Goal: Task Accomplishment & Management: Manage account settings

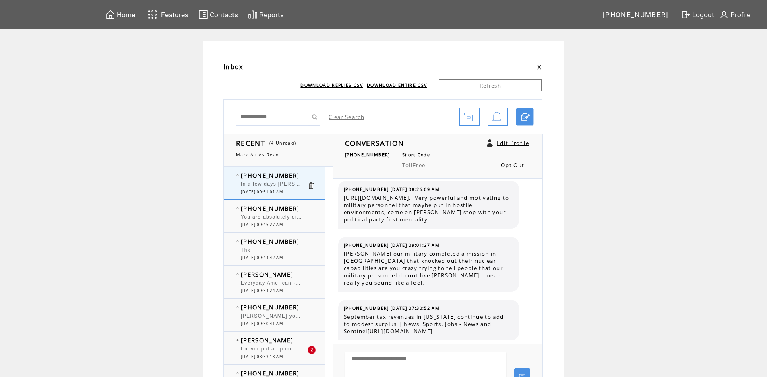
scroll to position [1528, 0]
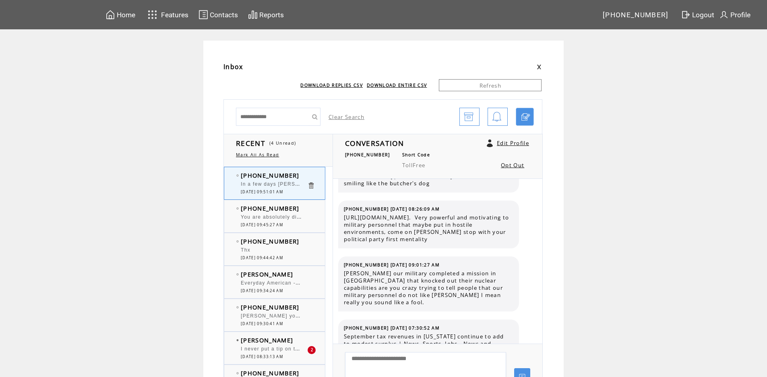
click at [289, 218] on span "You are absolutely disgusting. Dont you have a cough button" at bounding box center [321, 216] width 161 height 8
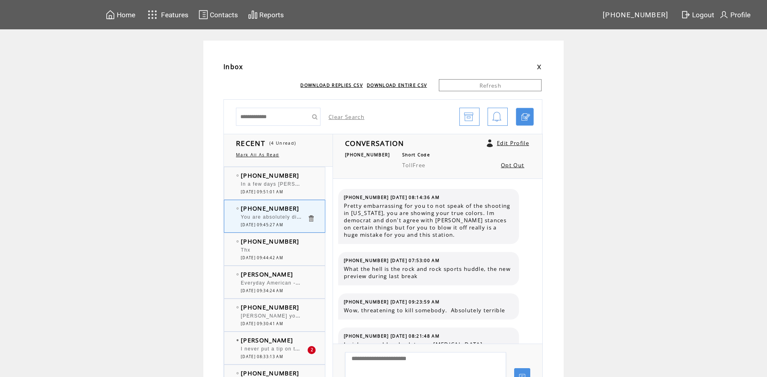
scroll to position [490, 0]
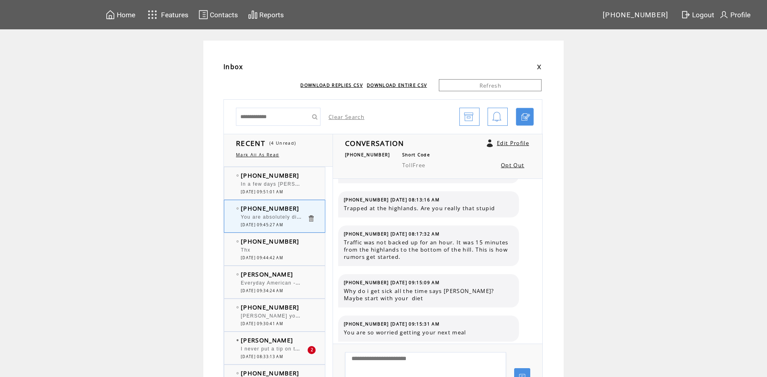
click at [304, 210] on td "[PHONE_NUMBER]" at bounding box center [274, 208] width 66 height 8
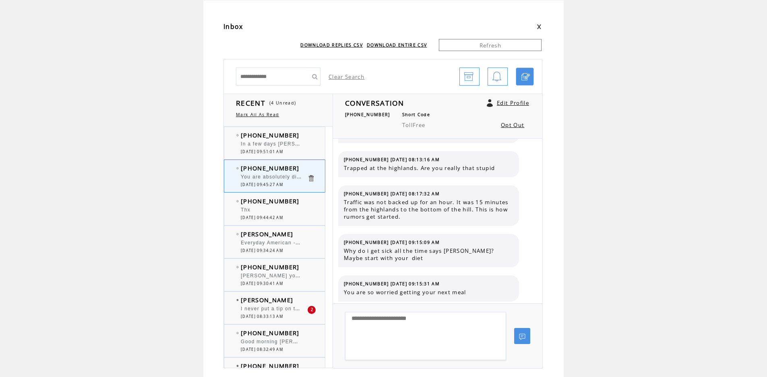
click at [298, 206] on div at bounding box center [274, 206] width 66 height 2
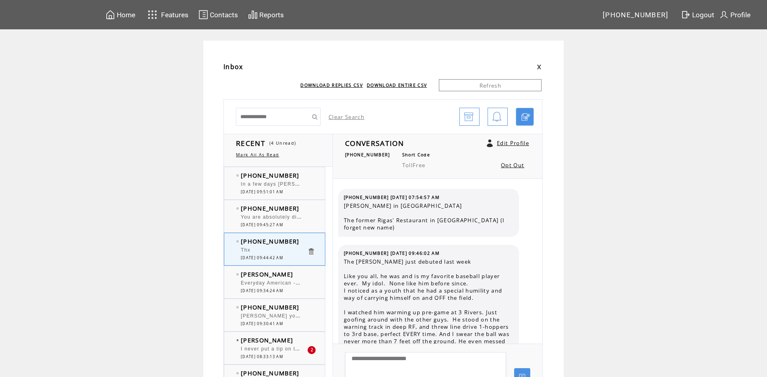
scroll to position [254, 0]
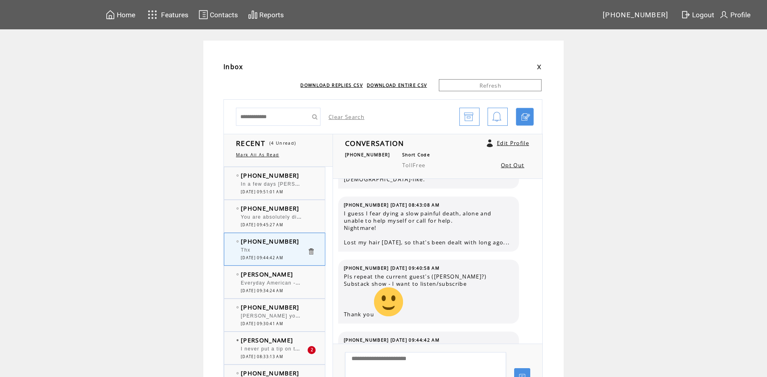
drag, startPoint x: 291, startPoint y: 263, endPoint x: 290, endPoint y: 275, distance: 12.1
click at [290, 275] on td "[PERSON_NAME]" at bounding box center [274, 274] width 66 height 8
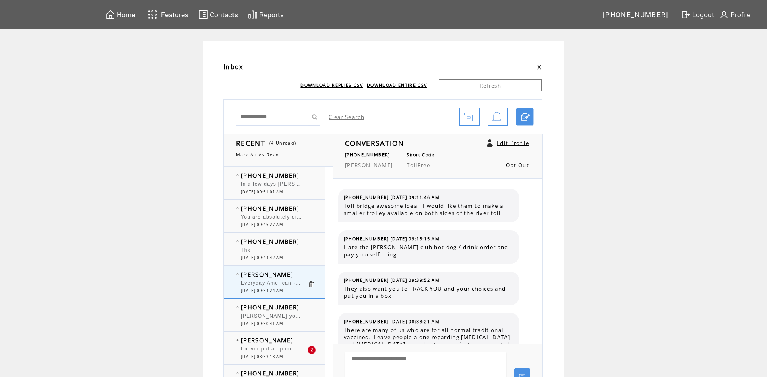
scroll to position [2461, 0]
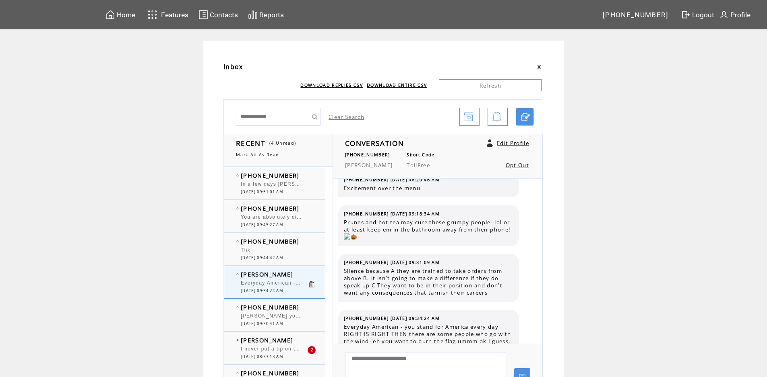
click at [307, 306] on td "[PHONE_NUMBER]" at bounding box center [274, 307] width 66 height 8
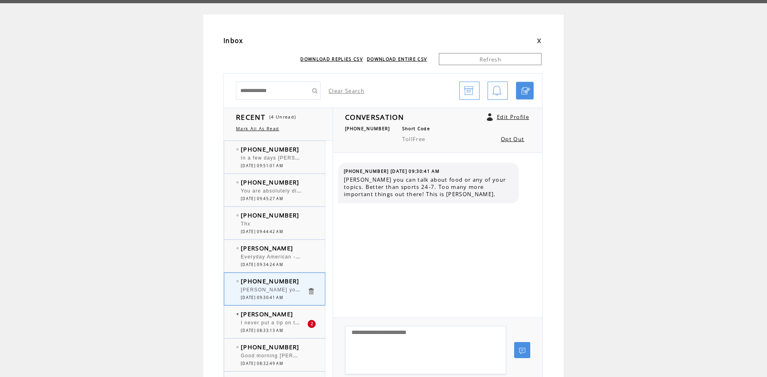
scroll to position [40, 0]
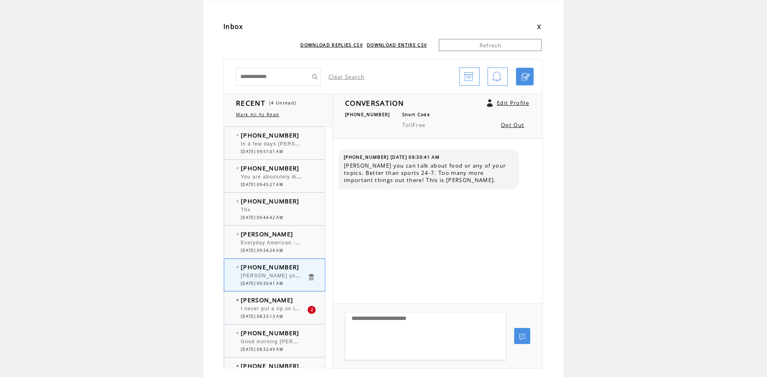
click at [282, 299] on td "[PERSON_NAME]" at bounding box center [274, 300] width 66 height 8
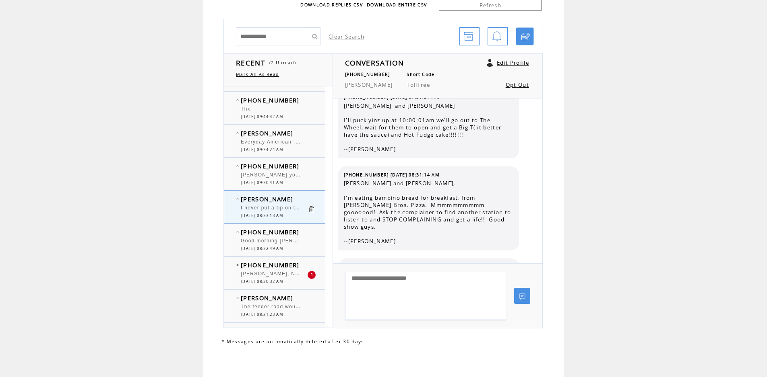
scroll to position [80, 0]
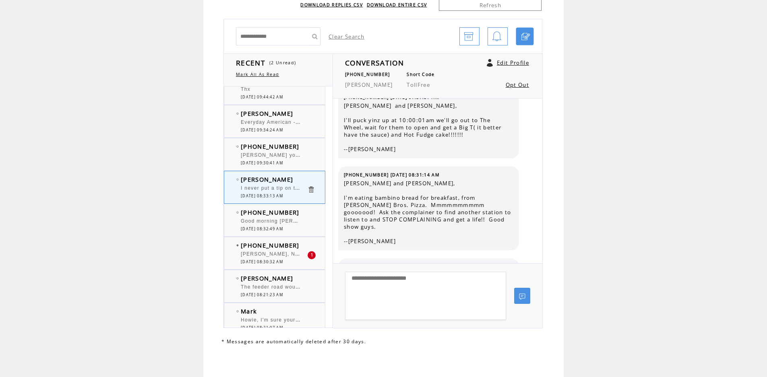
click at [309, 220] on span "Good morning [PERSON_NAME] and [PERSON_NAME]. "My Sweet Lord" "[PERSON_NAME], […" at bounding box center [422, 221] width 363 height 8
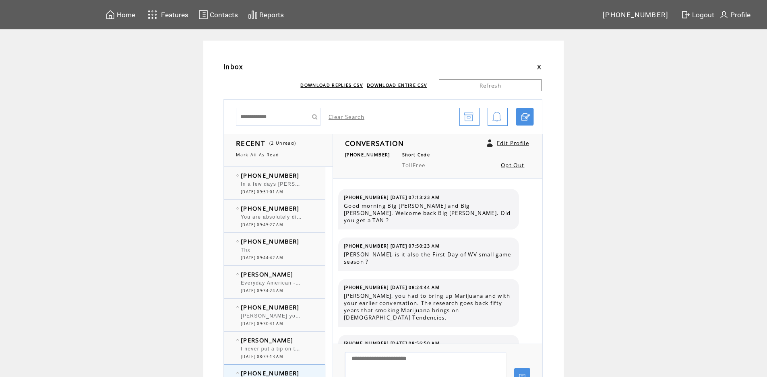
scroll to position [5254, 0]
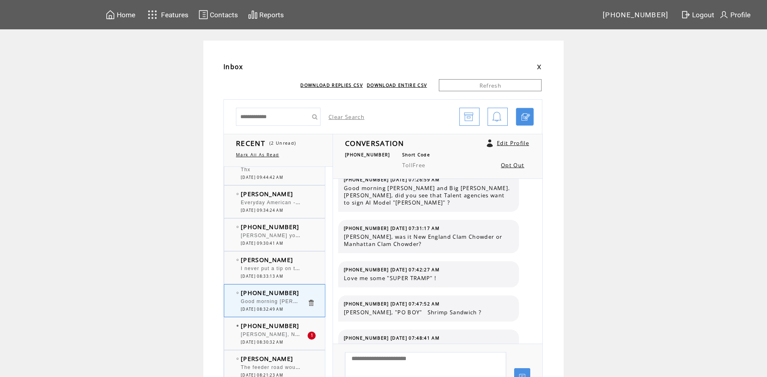
click at [300, 322] on td "[PHONE_NUMBER]" at bounding box center [274, 326] width 66 height 8
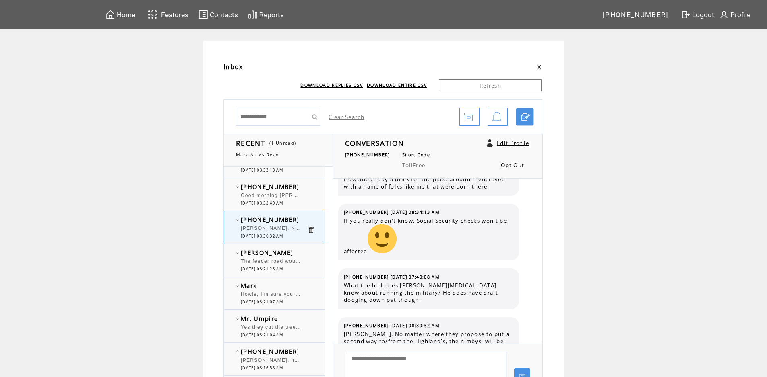
scroll to position [201, 0]
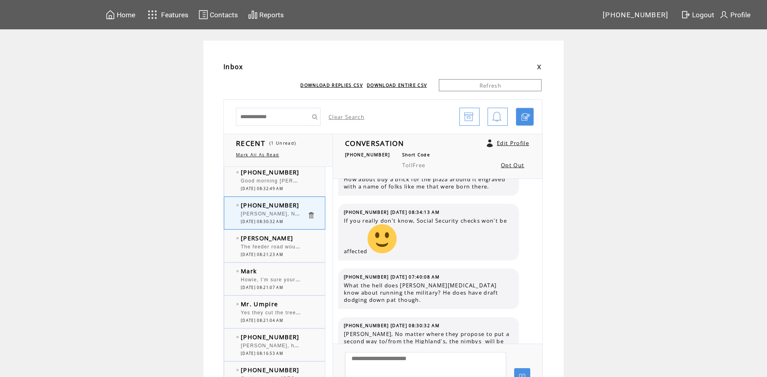
click at [307, 239] on td "[PERSON_NAME]" at bounding box center [274, 238] width 66 height 8
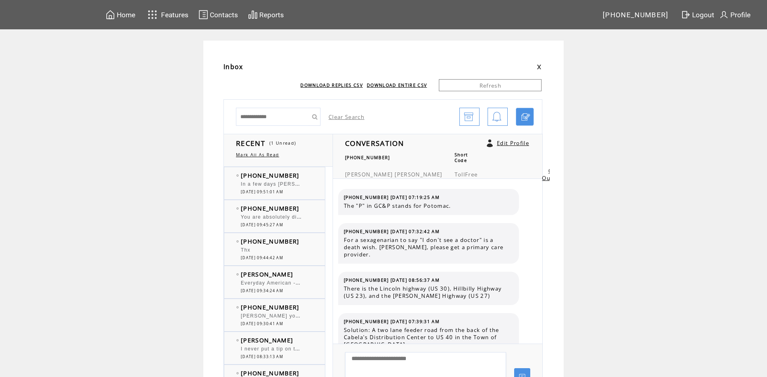
scroll to position [102, 0]
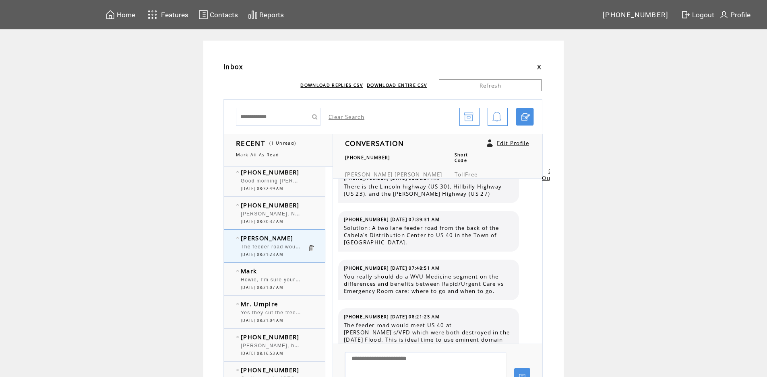
click at [295, 269] on td "Mark" at bounding box center [274, 271] width 66 height 8
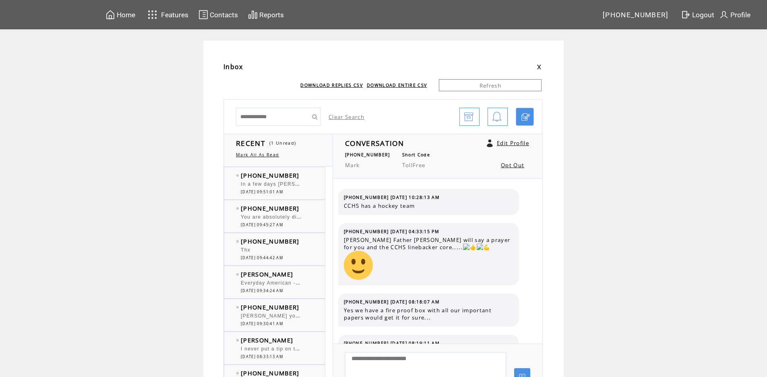
scroll to position [454, 0]
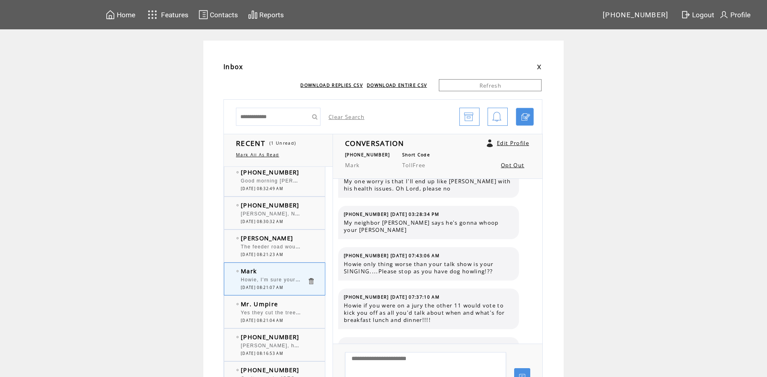
click at [304, 305] on td "Mr. Umpire" at bounding box center [274, 304] width 66 height 8
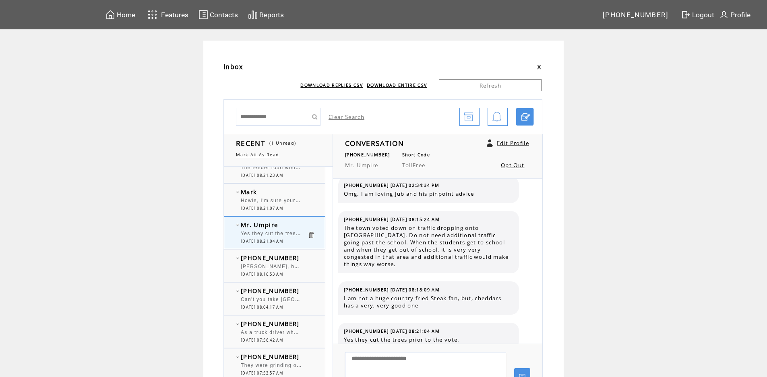
scroll to position [282, 0]
drag, startPoint x: 304, startPoint y: 251, endPoint x: 307, endPoint y: 253, distance: 4.4
click at [304, 252] on div "(740) 213-1882 Howard, here's a thought call in National Guard shoot speeder ti…" at bounding box center [282, 265] width 117 height 32
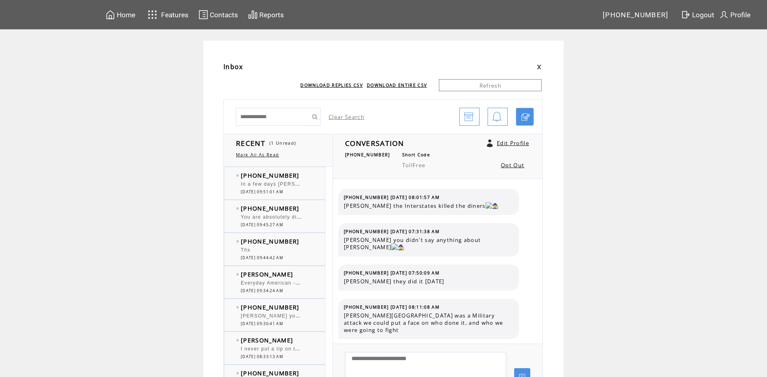
scroll to position [522, 0]
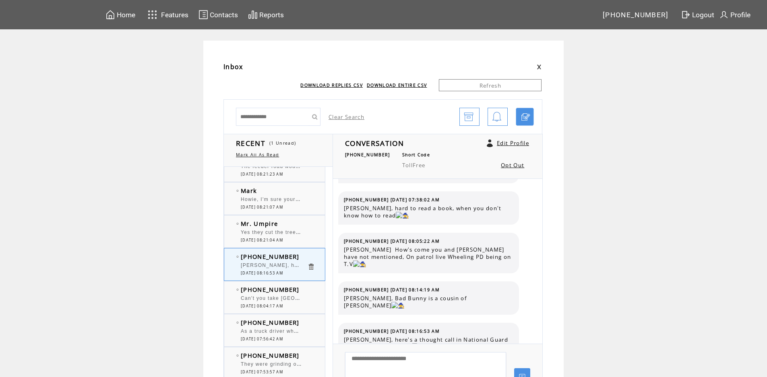
click at [307, 285] on div "(304) 218-9897 Can't you take Middle Creek Road to Highlands? 0 10/07/2025 08:0…" at bounding box center [282, 298] width 117 height 32
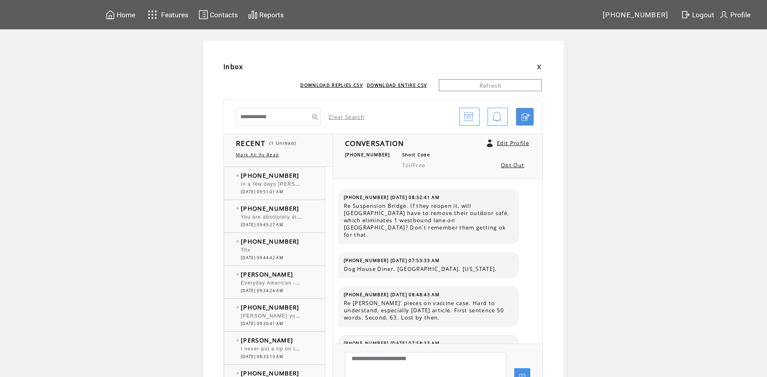
scroll to position [473, 0]
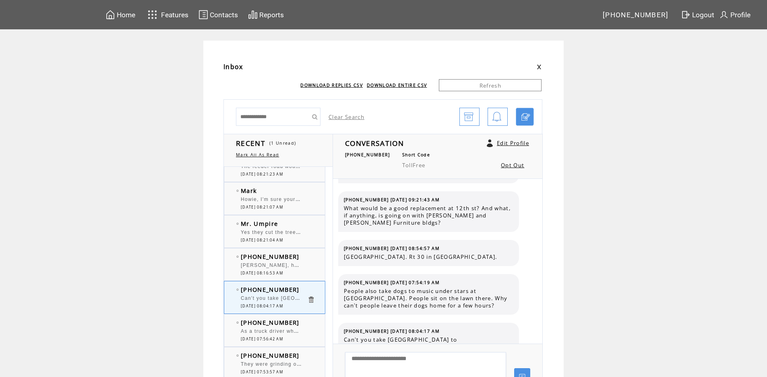
click at [307, 326] on td "[PHONE_NUMBER]" at bounding box center [274, 323] width 66 height 8
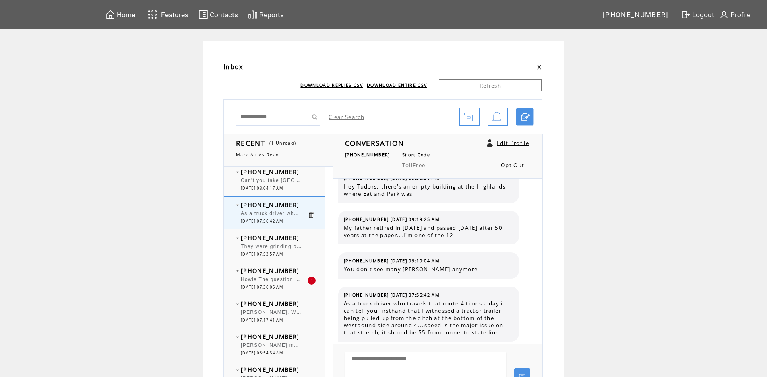
scroll to position [402, 0]
click at [299, 270] on td "[PHONE_NUMBER]" at bounding box center [274, 268] width 66 height 8
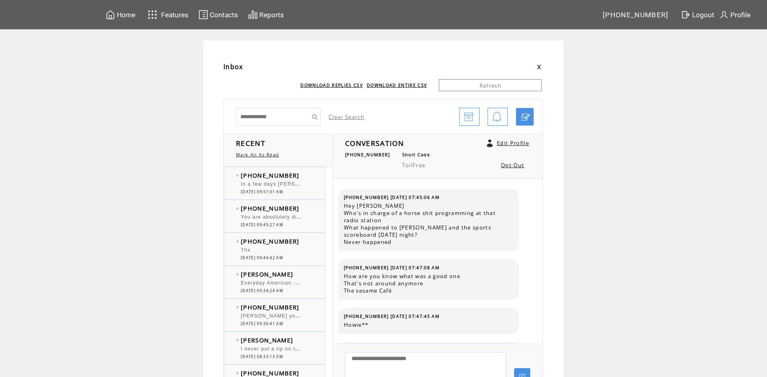
scroll to position [314, 0]
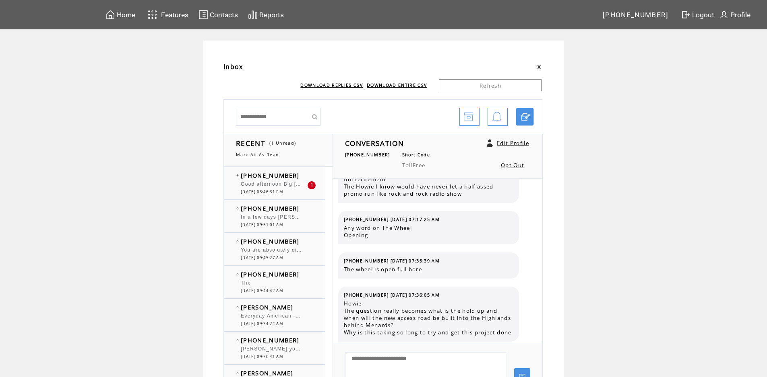
click at [299, 175] on td "[PHONE_NUMBER]" at bounding box center [274, 175] width 66 height 8
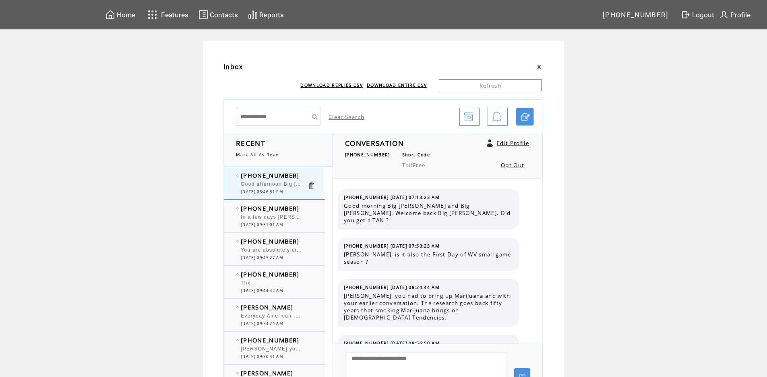
scroll to position [5302, 0]
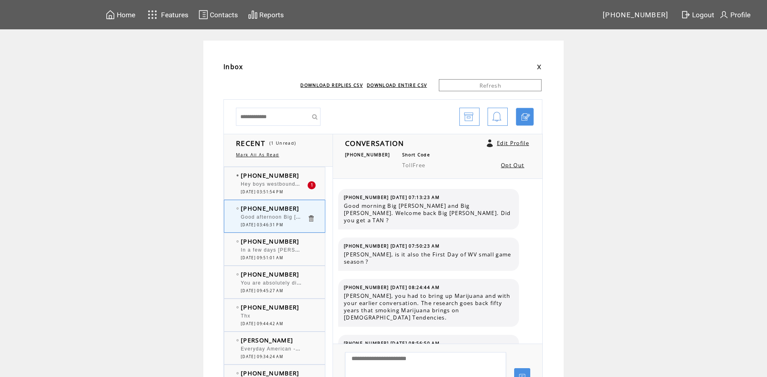
scroll to position [5302, 0]
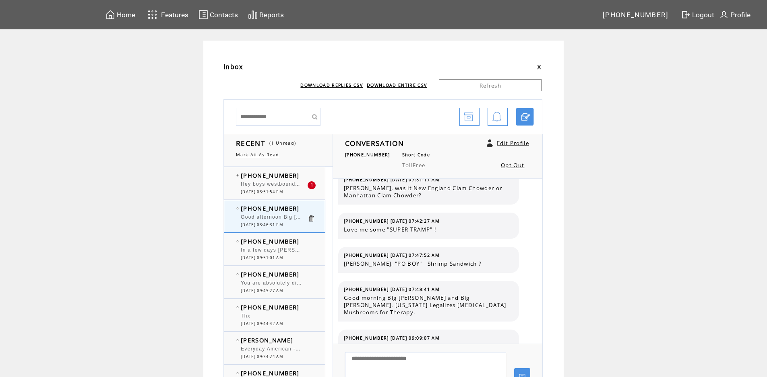
click at [302, 182] on span "Hey boys westbound i-470 is closed because of a crash" at bounding box center [315, 183] width 148 height 8
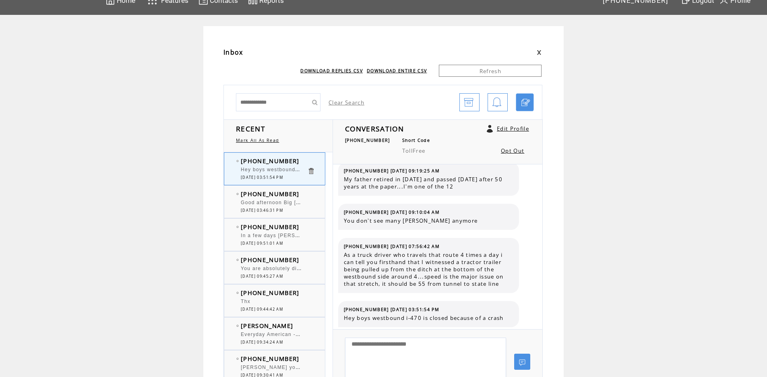
scroll to position [40, 0]
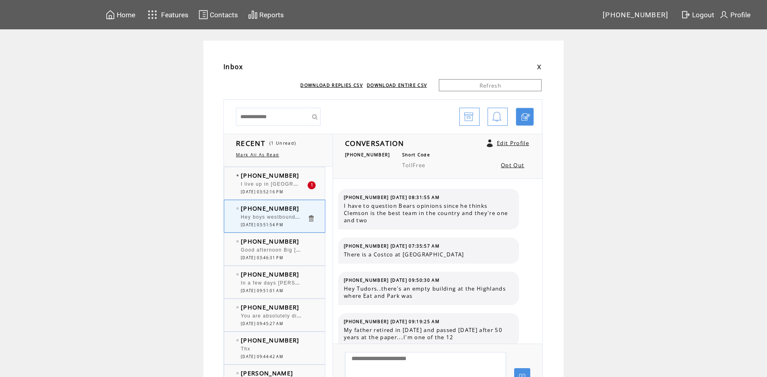
scroll to position [136, 0]
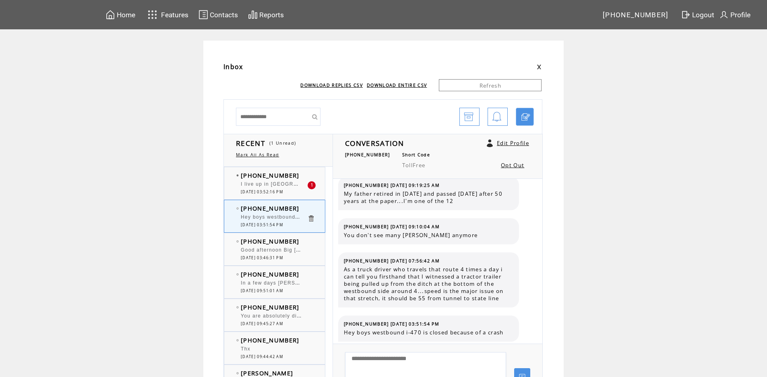
click at [314, 173] on td at bounding box center [315, 175] width 16 height 8
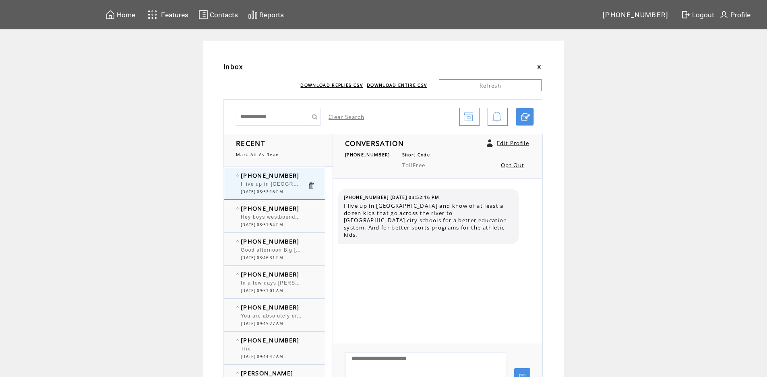
click at [289, 204] on div "[PHONE_NUMBER] Hey boys westbound i-470 is closed because of a crash 0 [DATE] 0…" at bounding box center [282, 216] width 117 height 32
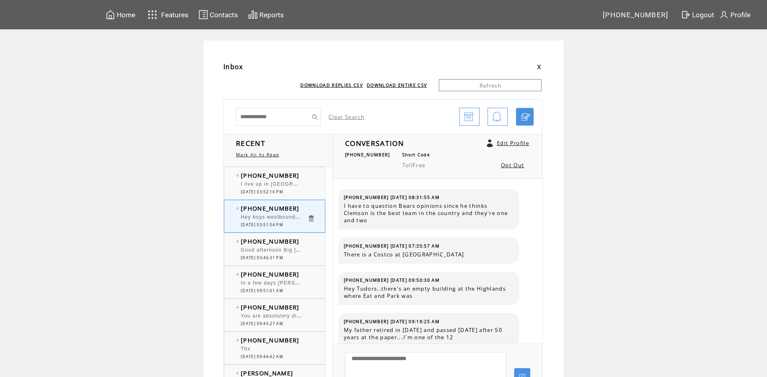
scroll to position [136, 0]
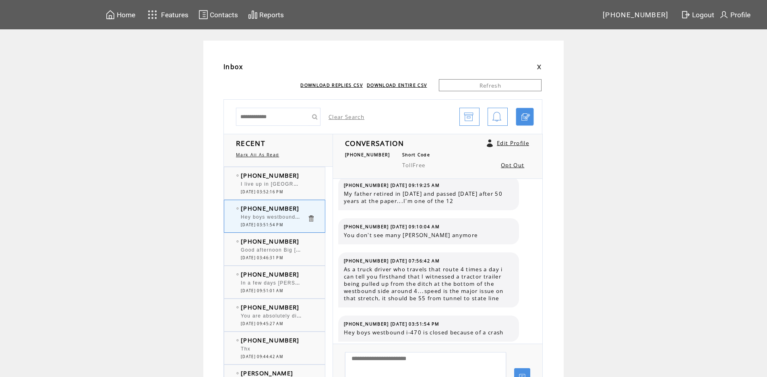
click at [311, 242] on td at bounding box center [315, 241] width 16 height 8
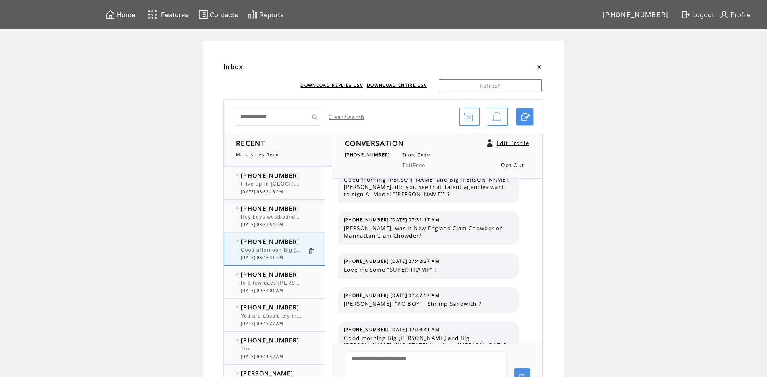
scroll to position [5222, 0]
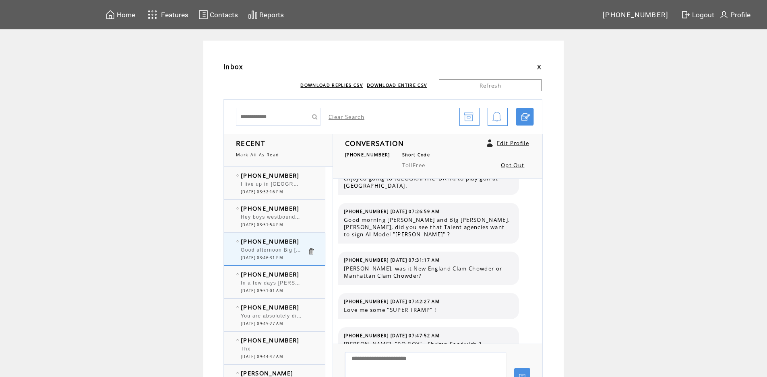
click at [297, 274] on td "[PHONE_NUMBER]" at bounding box center [274, 274] width 66 height 8
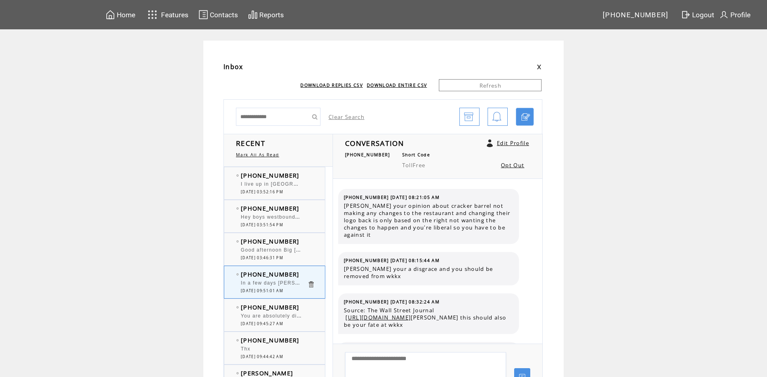
scroll to position [1725, 0]
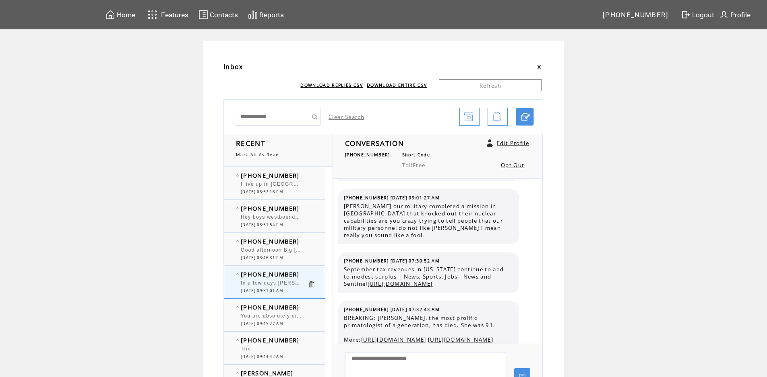
click at [303, 307] on td "[PHONE_NUMBER]" at bounding box center [274, 307] width 66 height 8
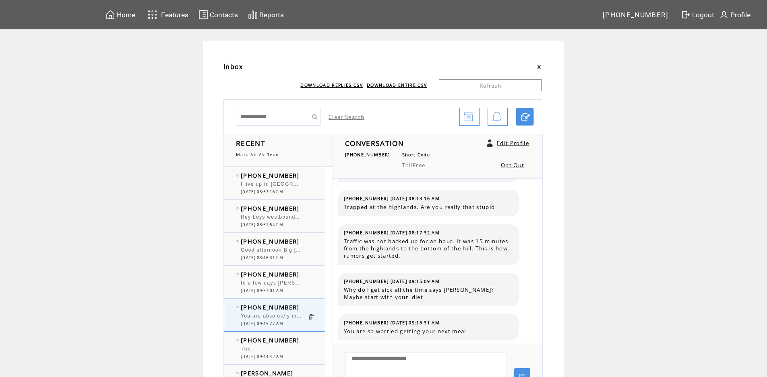
scroll to position [492, 0]
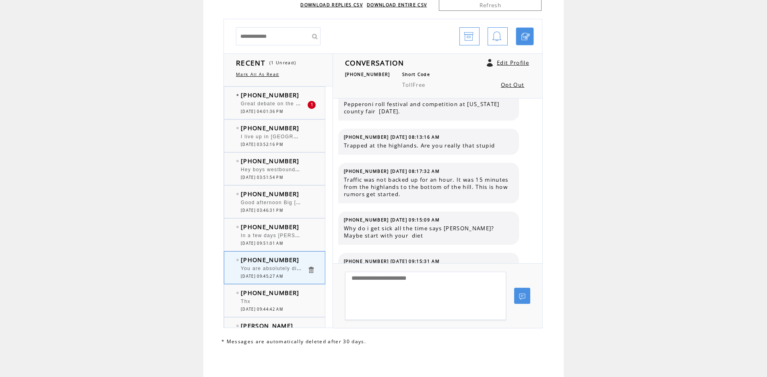
scroll to position [492, 0]
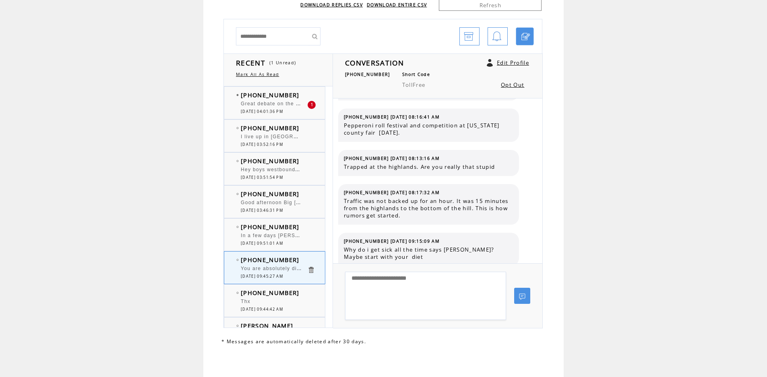
click at [304, 97] on td "[PHONE_NUMBER]" at bounding box center [274, 95] width 66 height 8
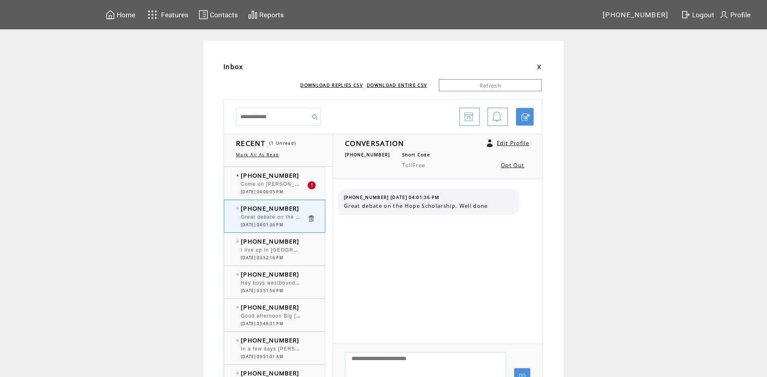
click at [296, 177] on td "[PHONE_NUMBER]" at bounding box center [274, 175] width 66 height 8
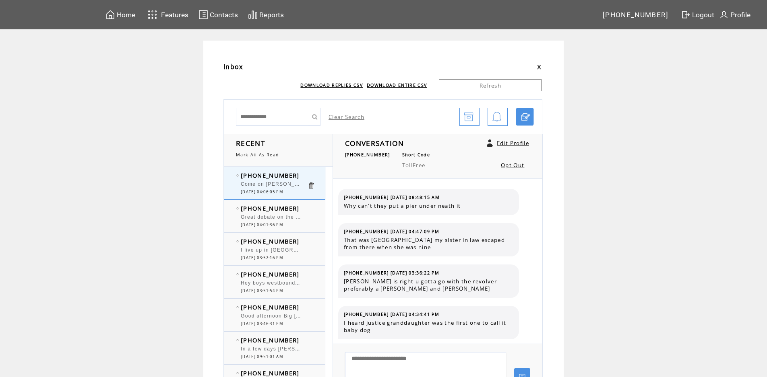
scroll to position [115, 0]
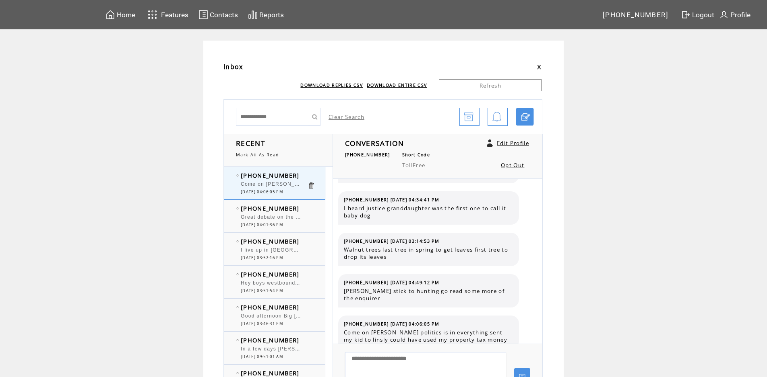
click at [304, 210] on td "[PHONE_NUMBER]" at bounding box center [274, 208] width 66 height 8
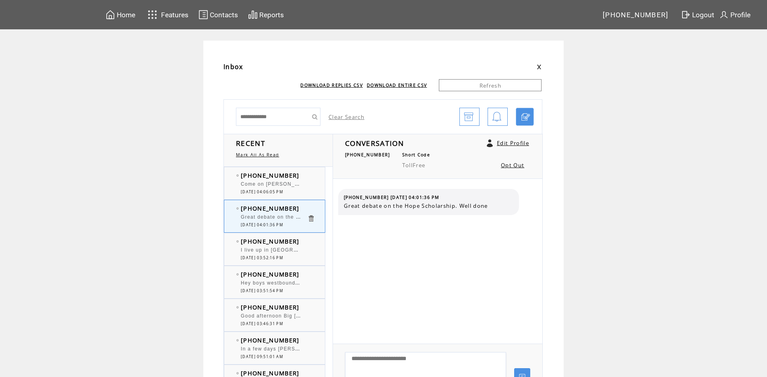
click at [301, 175] on td "[PHONE_NUMBER]" at bounding box center [274, 175] width 66 height 8
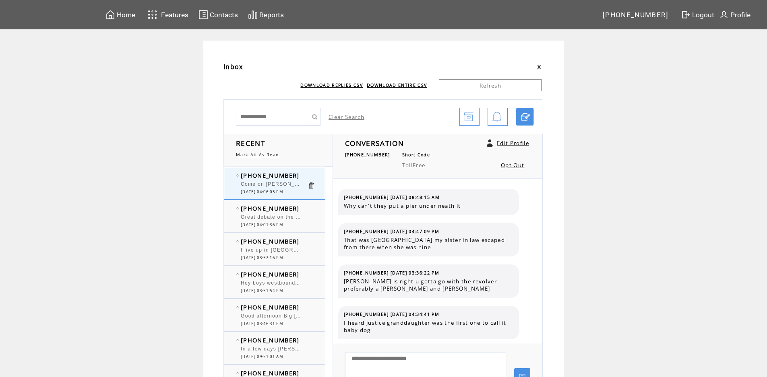
scroll to position [115, 0]
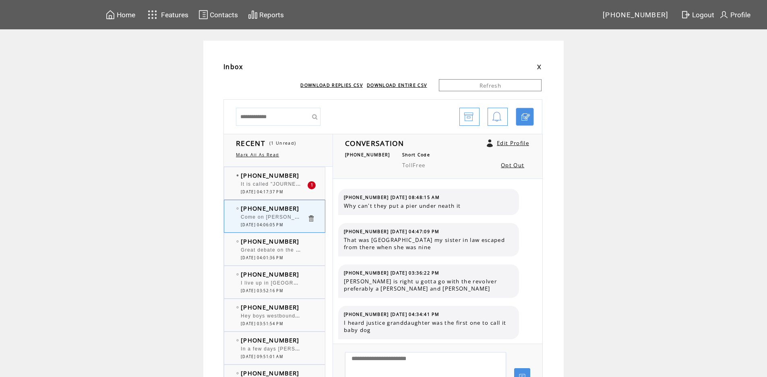
scroll to position [115, 0]
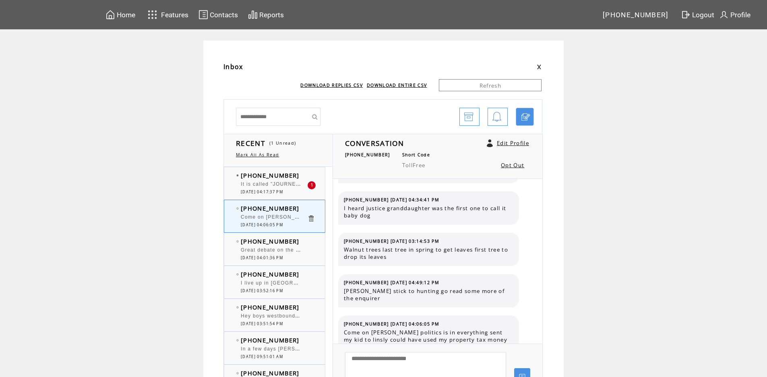
click at [307, 175] on td "[PHONE_NUMBER]" at bounding box center [274, 175] width 66 height 8
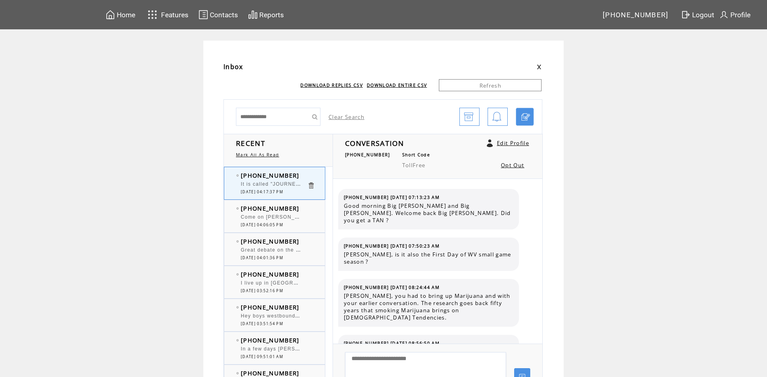
scroll to position [5336, 0]
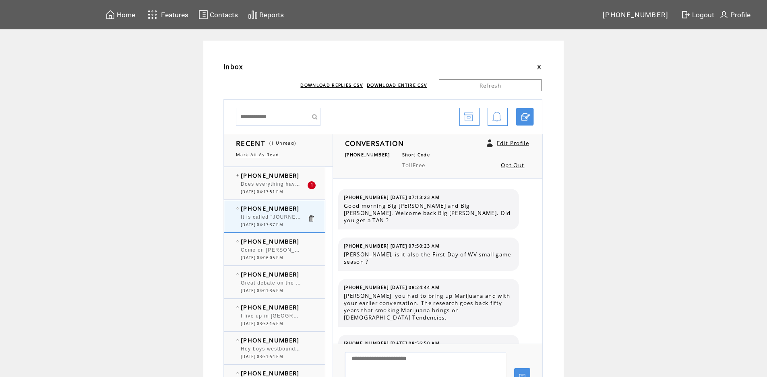
scroll to position [5336, 0]
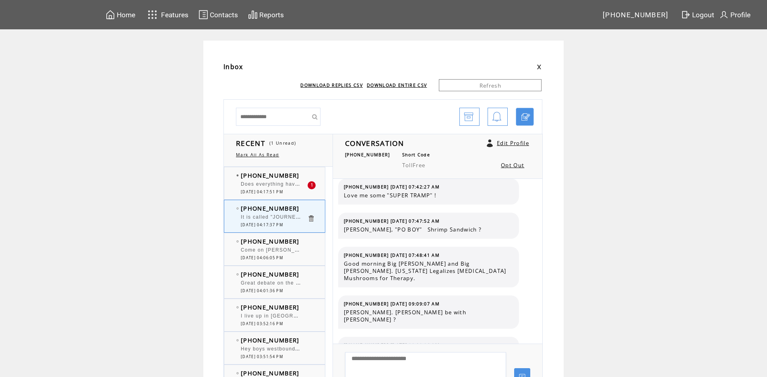
click at [303, 180] on div at bounding box center [274, 180] width 66 height 2
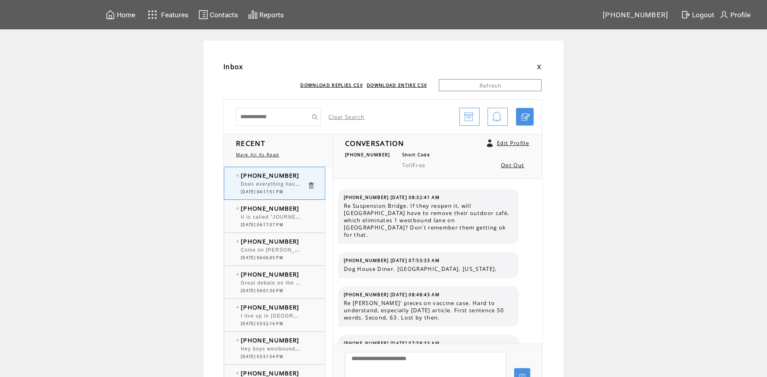
scroll to position [542, 0]
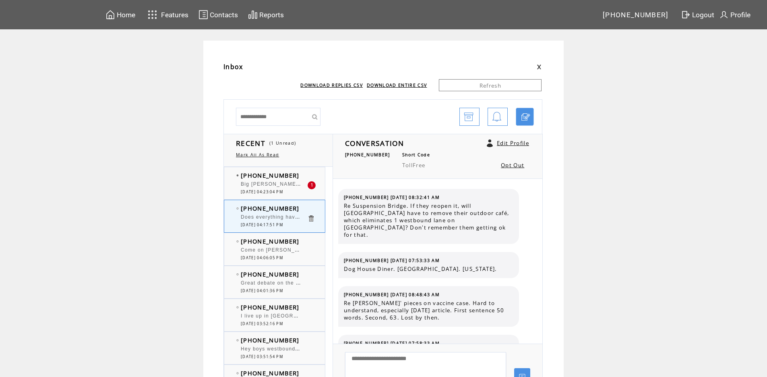
scroll to position [542, 0]
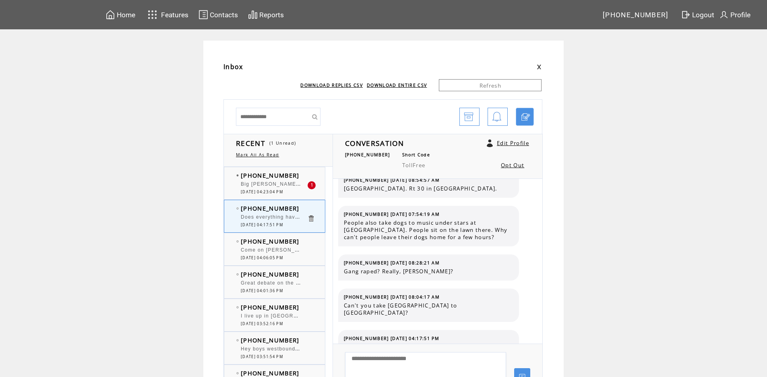
click at [298, 174] on td "[PHONE_NUMBER]" at bounding box center [274, 175] width 66 height 8
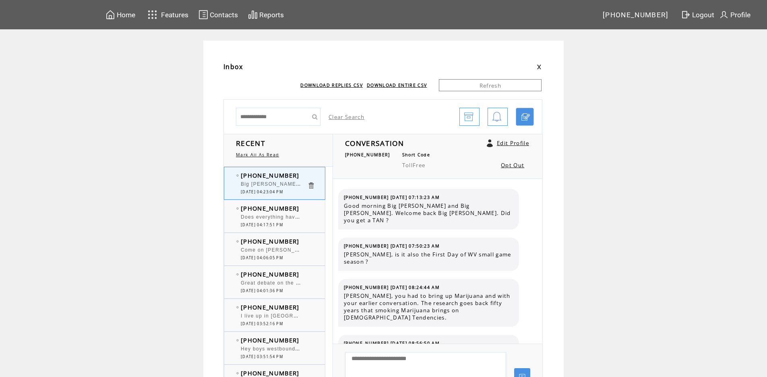
scroll to position [5385, 0]
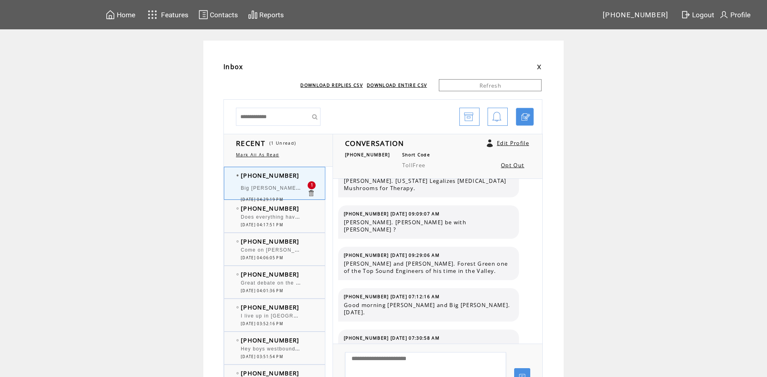
click at [303, 211] on td "[PHONE_NUMBER]" at bounding box center [274, 208] width 66 height 8
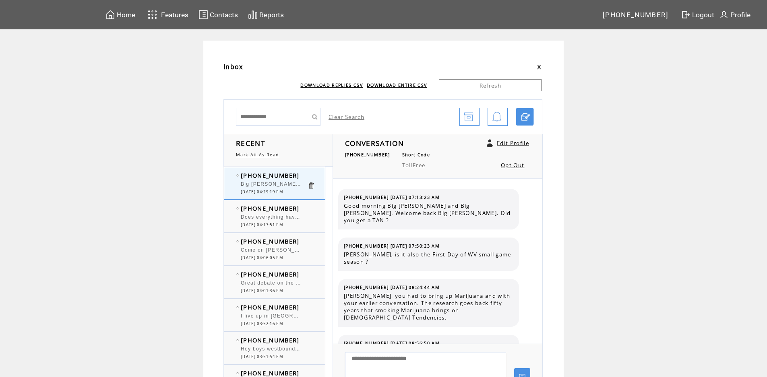
scroll to position [5427, 0]
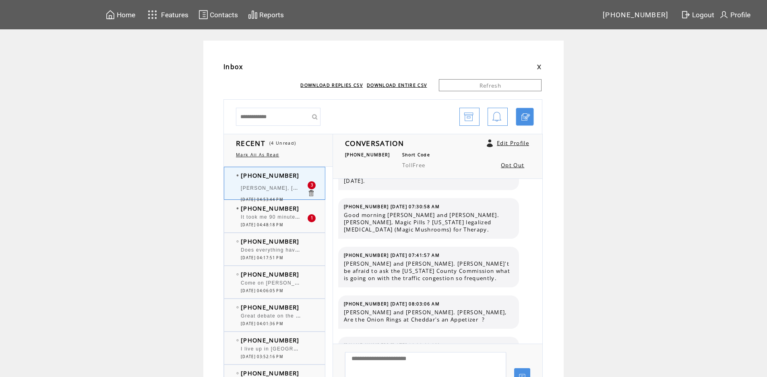
click at [299, 208] on td "[PHONE_NUMBER]" at bounding box center [274, 208] width 66 height 8
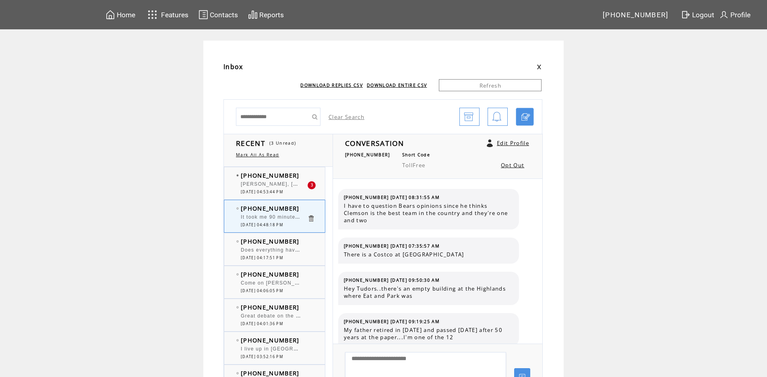
scroll to position [178, 0]
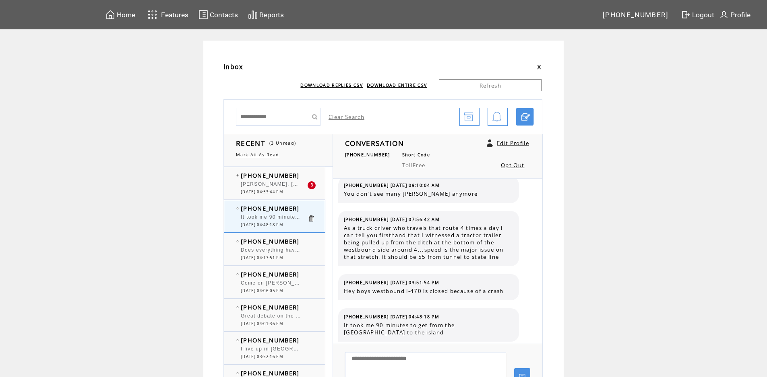
click at [298, 177] on td "[PHONE_NUMBER]" at bounding box center [274, 175] width 66 height 8
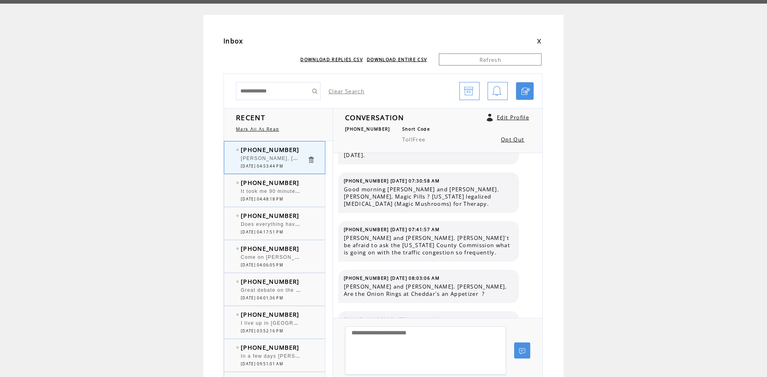
scroll to position [40, 0]
